Goal: Use online tool/utility: Use online tool/utility

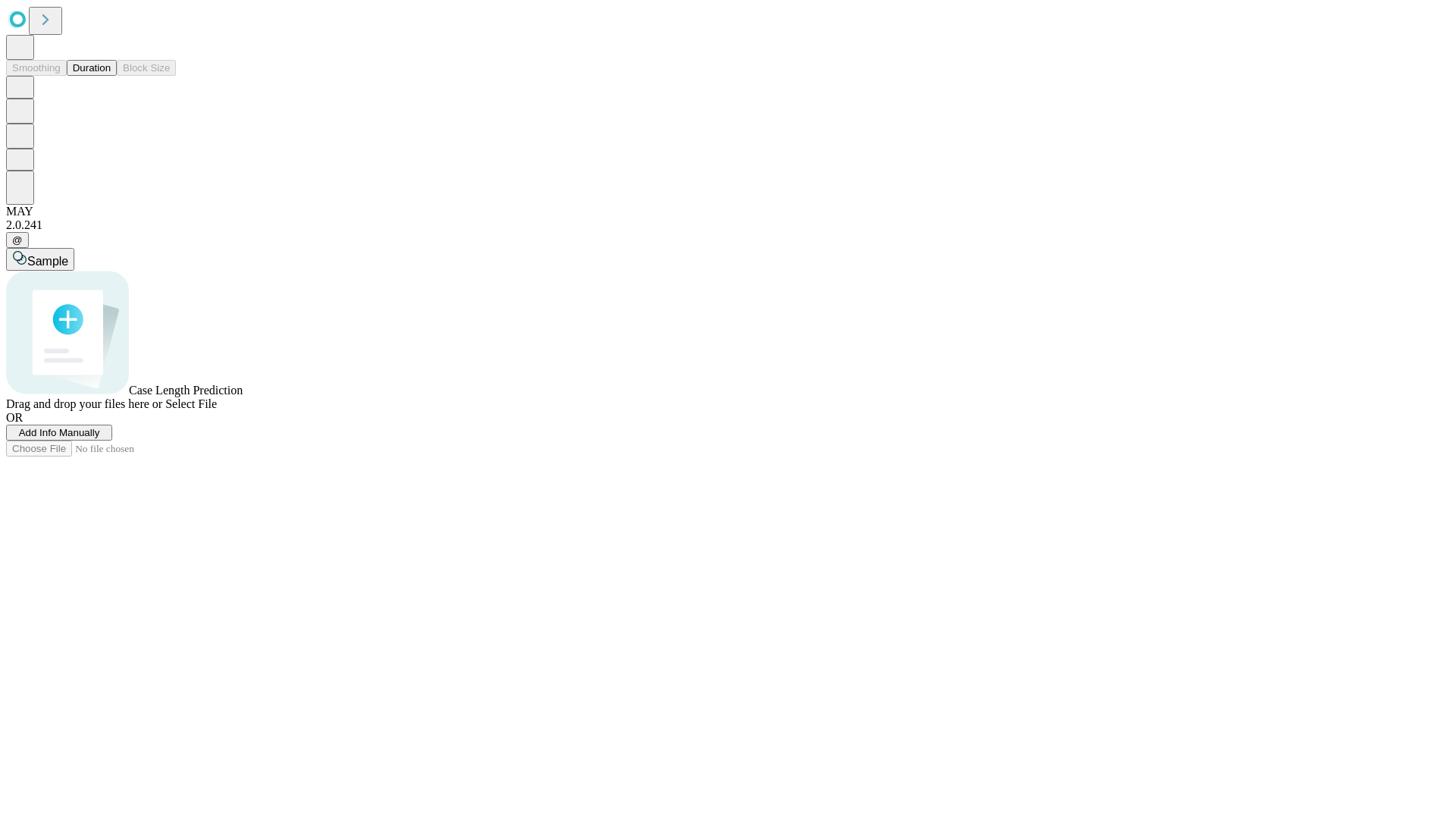
click at [111, 76] on button "Duration" at bounding box center [92, 68] width 50 height 16
click at [69, 254] on span "Sample" at bounding box center [47, 261] width 41 height 13
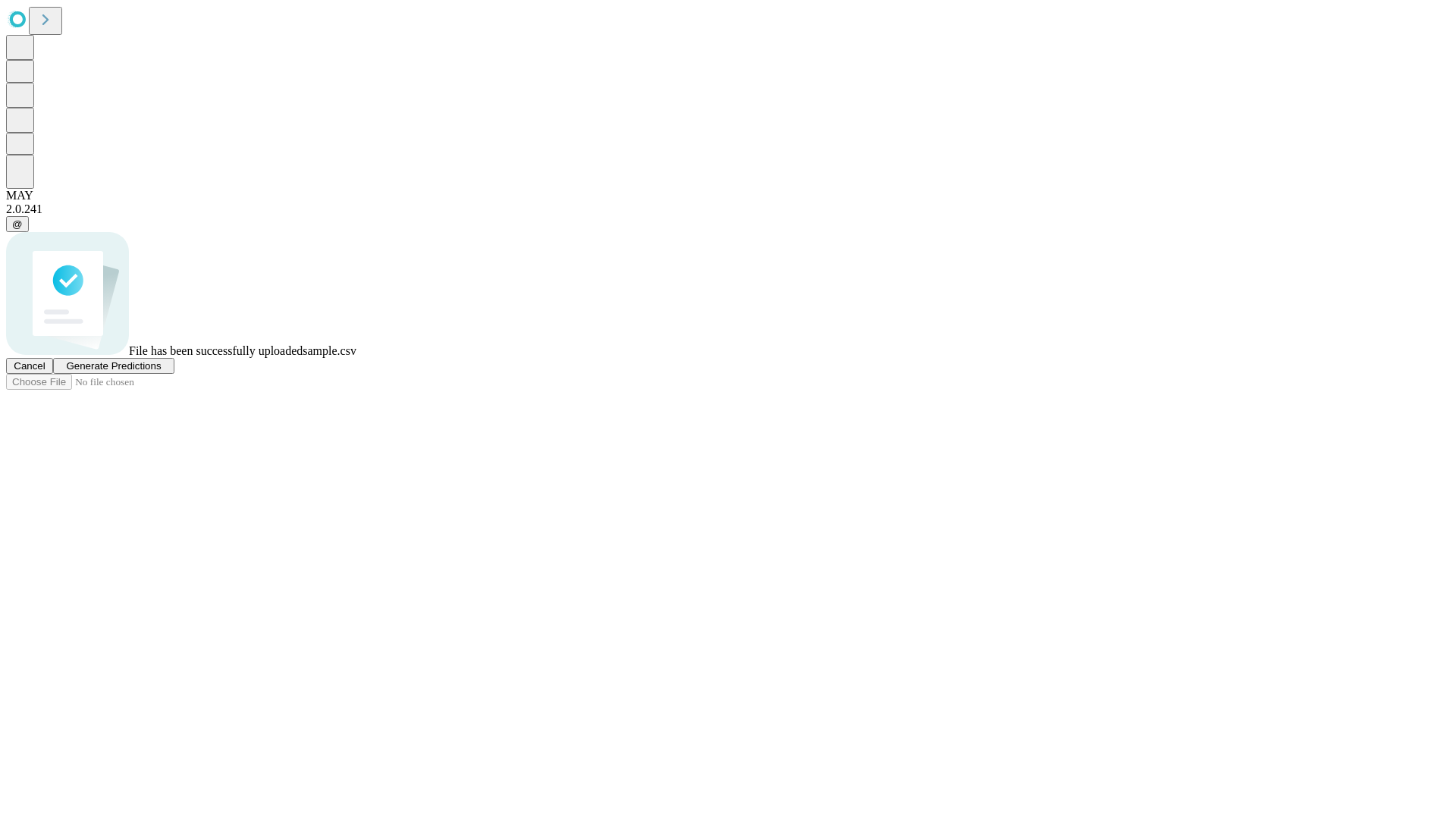
click at [161, 372] on span "Generate Predictions" at bounding box center [113, 366] width 95 height 11
